Goal: Download file/media

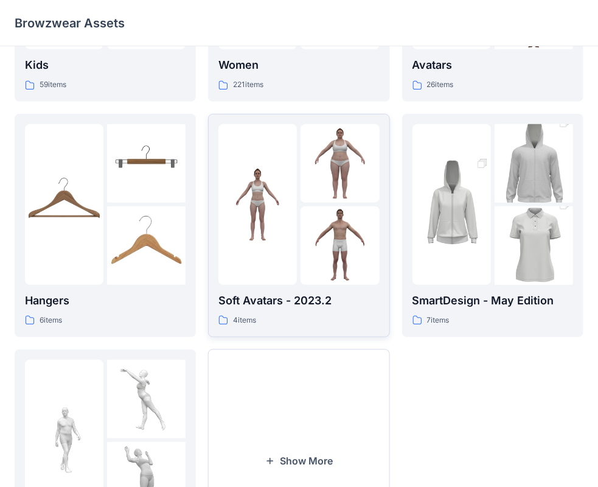
scroll to position [302, 0]
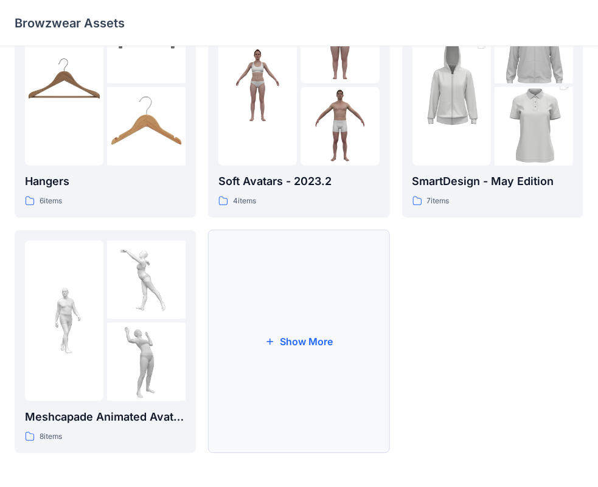
click at [267, 334] on button "Show More" at bounding box center [298, 341] width 181 height 223
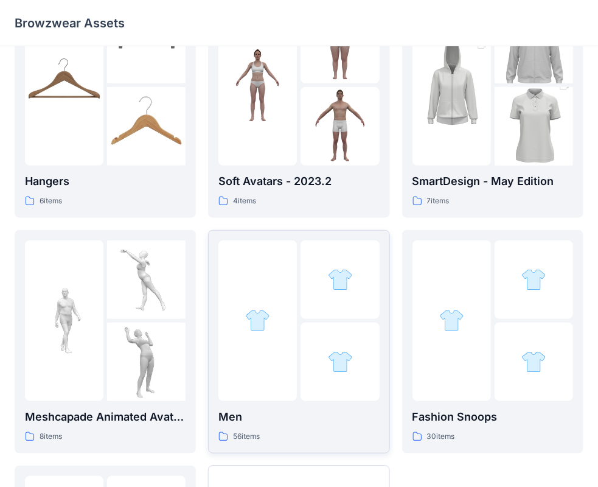
click at [295, 427] on div "Men 56 items" at bounding box center [299, 426] width 161 height 35
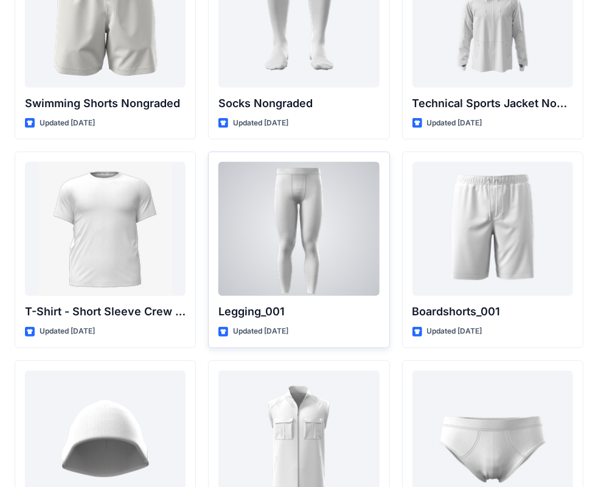
scroll to position [2009, 0]
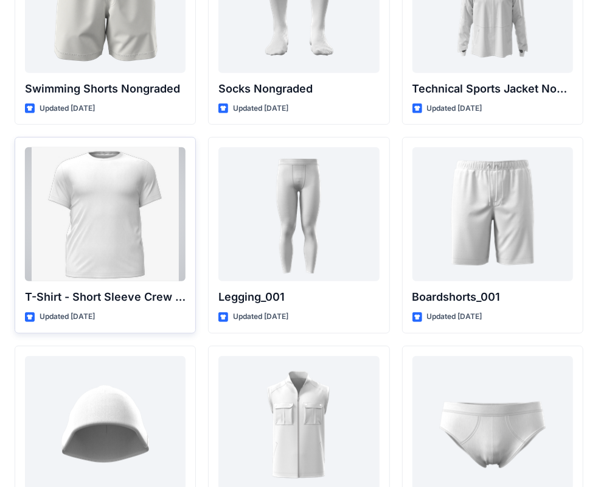
click at [124, 230] on div at bounding box center [105, 214] width 161 height 134
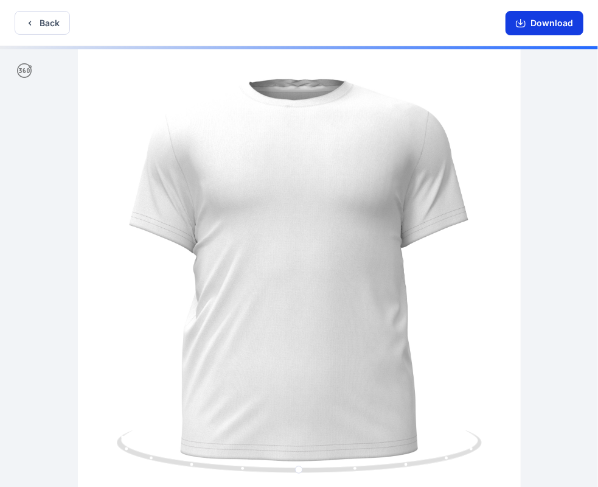
click at [545, 21] on button "Download" at bounding box center [545, 23] width 78 height 24
